Goal: Task Accomplishment & Management: Manage account settings

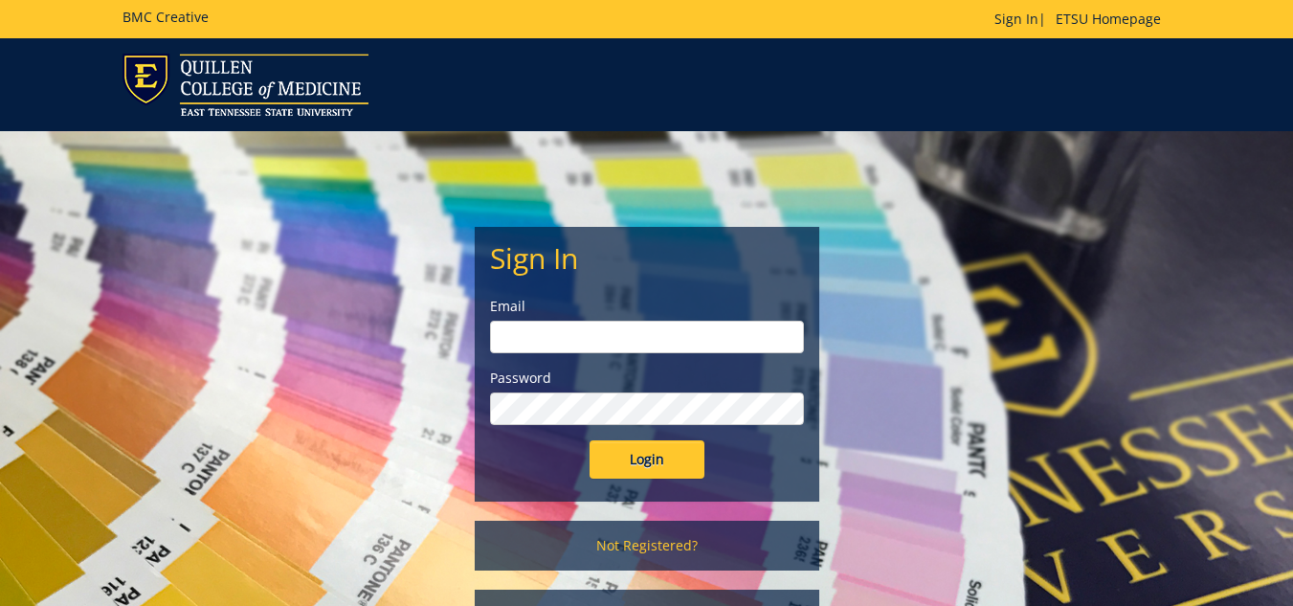
type input "lucasrf@etsu.edu"
click at [646, 458] on input "Login" at bounding box center [646, 459] width 115 height 38
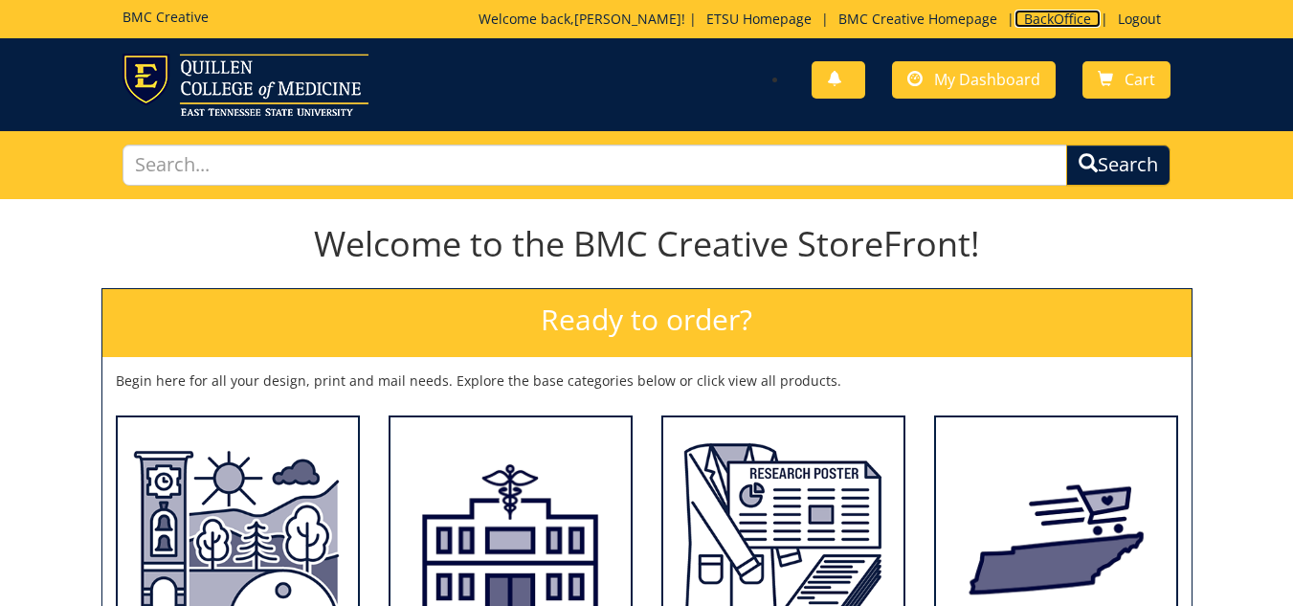
click at [1041, 14] on link "BackOffice" at bounding box center [1057, 19] width 86 height 18
